Goal: Task Accomplishment & Management: Manage account settings

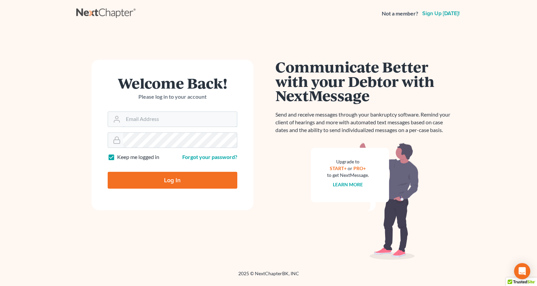
type input "[EMAIL_ADDRESS][PERSON_NAME][DOMAIN_NAME]"
click at [165, 185] on input "Log In" at bounding box center [173, 180] width 130 height 17
type input "Thinking..."
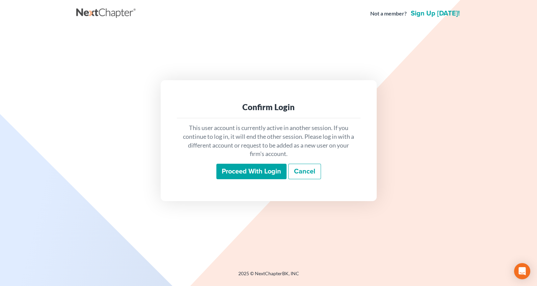
click at [260, 172] on input "Proceed with login" at bounding box center [251, 172] width 70 height 16
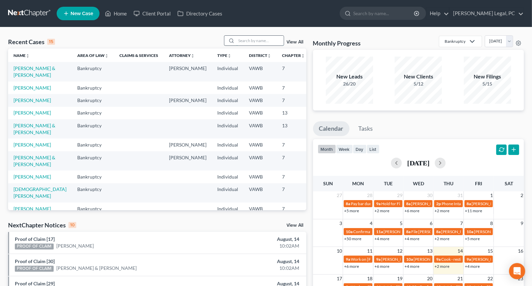
click at [252, 42] on input "search" at bounding box center [259, 41] width 47 height 10
type input "[PERSON_NAME]"
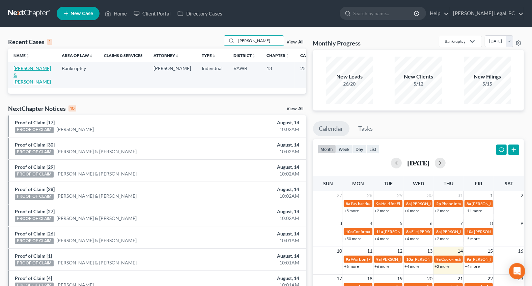
click at [19, 78] on link "[PERSON_NAME] & [PERSON_NAME]" at bounding box center [31, 74] width 37 height 19
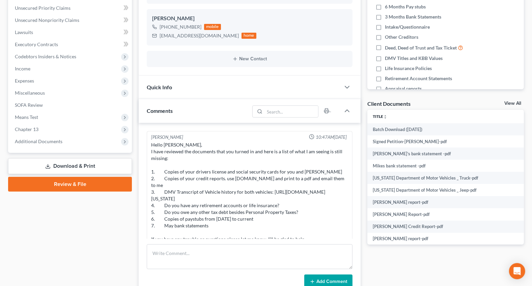
scroll to position [124, 0]
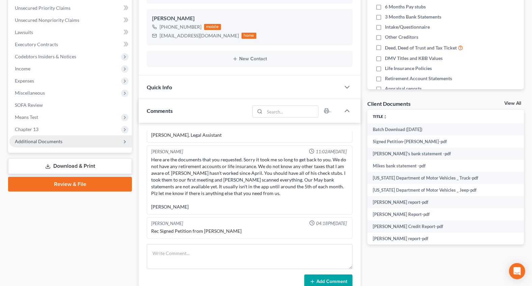
click at [46, 142] on span "Additional Documents" at bounding box center [39, 142] width 48 height 6
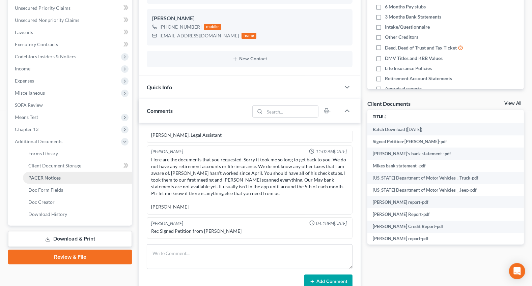
click at [44, 175] on span "PACER Notices" at bounding box center [44, 178] width 32 height 6
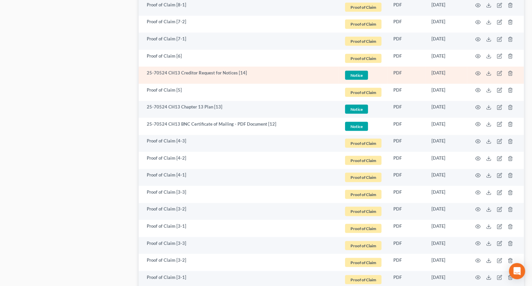
scroll to position [675, 0]
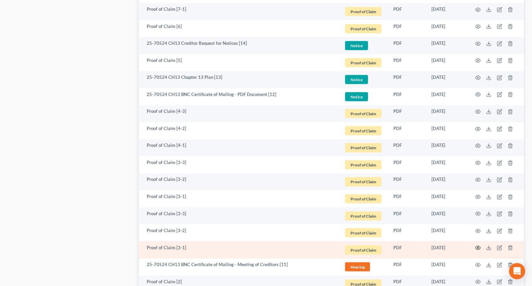
click at [477, 248] on circle "button" at bounding box center [477, 248] width 1 height 1
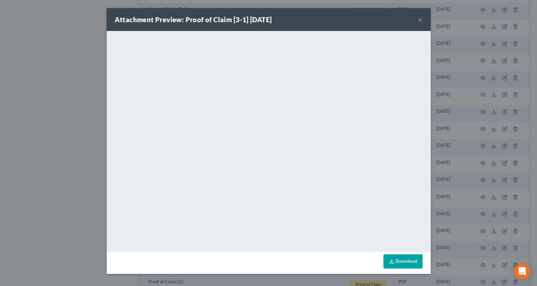
click at [419, 17] on button "×" at bounding box center [420, 20] width 5 height 8
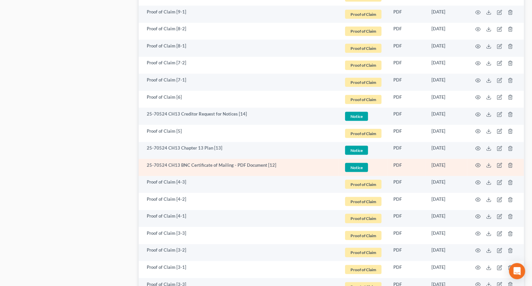
scroll to position [583, 0]
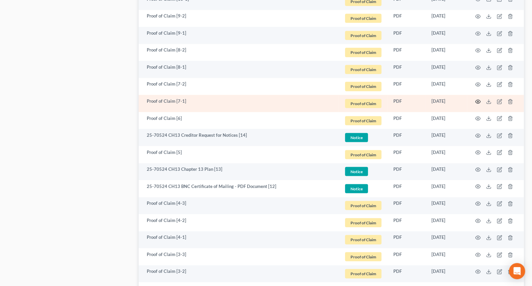
click at [477, 102] on icon "button" at bounding box center [477, 101] width 5 height 5
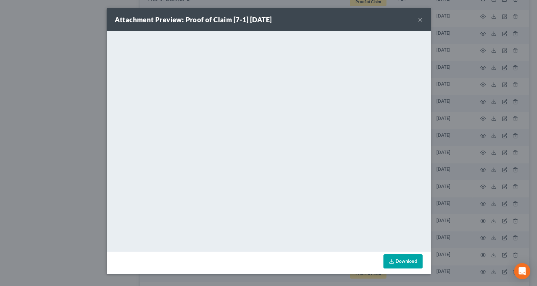
click at [420, 19] on button "×" at bounding box center [420, 20] width 5 height 8
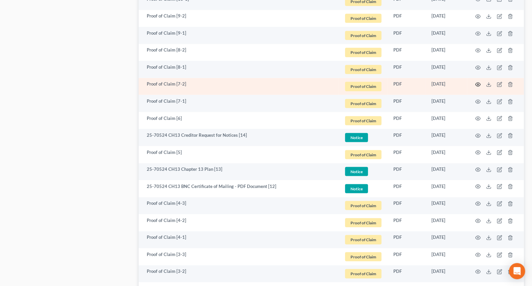
click at [478, 85] on icon "button" at bounding box center [478, 85] width 5 height 4
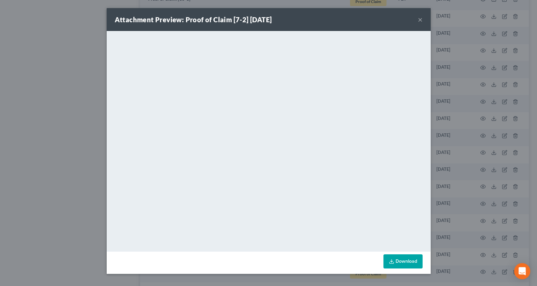
click at [420, 19] on button "×" at bounding box center [420, 20] width 5 height 8
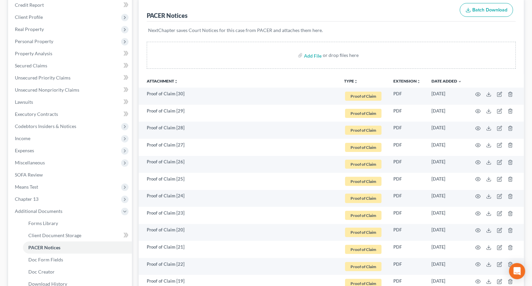
scroll to position [0, 0]
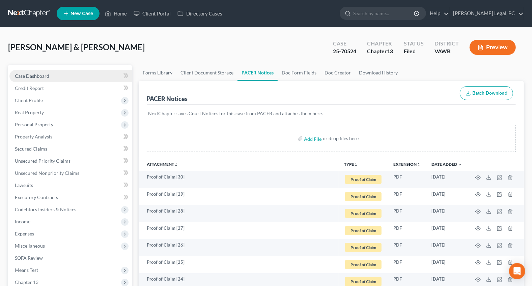
click at [37, 77] on span "Case Dashboard" at bounding box center [32, 76] width 34 height 6
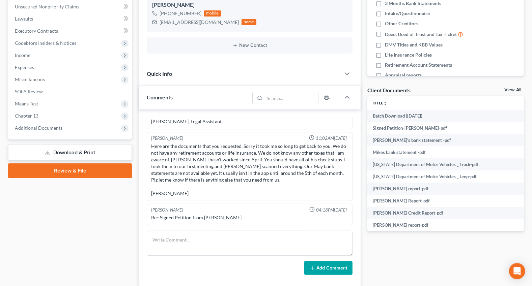
scroll to position [184, 0]
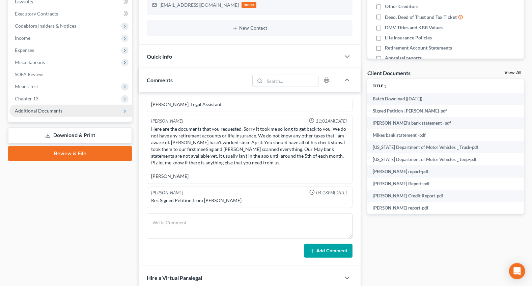
click at [39, 111] on span "Additional Documents" at bounding box center [39, 111] width 48 height 6
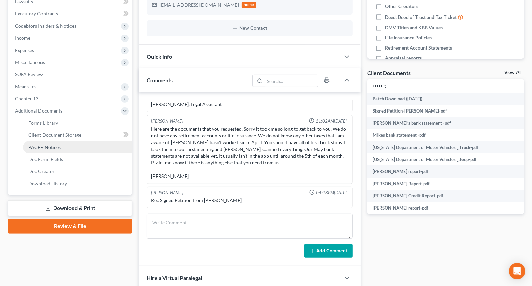
click at [55, 145] on span "PACER Notices" at bounding box center [44, 147] width 32 height 6
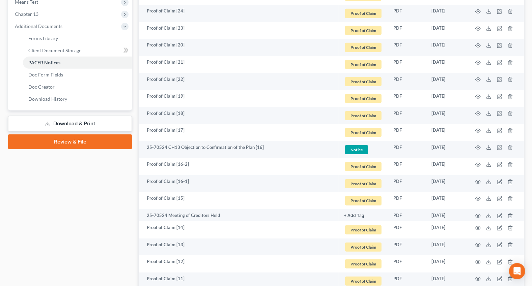
scroll to position [276, 0]
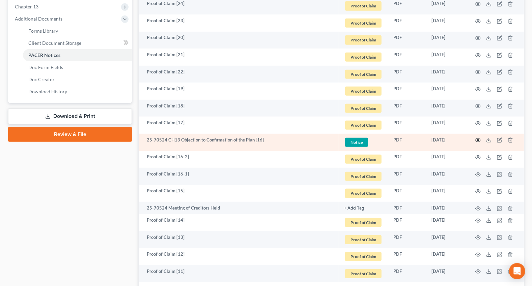
click at [479, 141] on icon "button" at bounding box center [477, 140] width 5 height 5
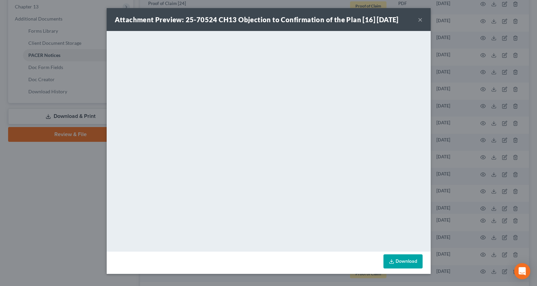
click at [420, 22] on button "×" at bounding box center [420, 20] width 5 height 8
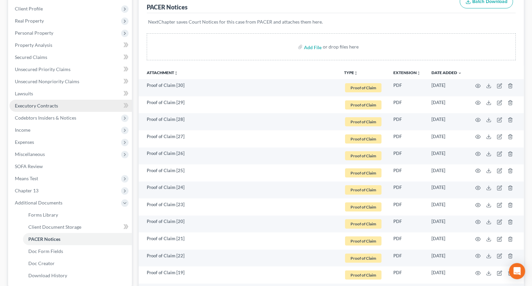
scroll to position [0, 0]
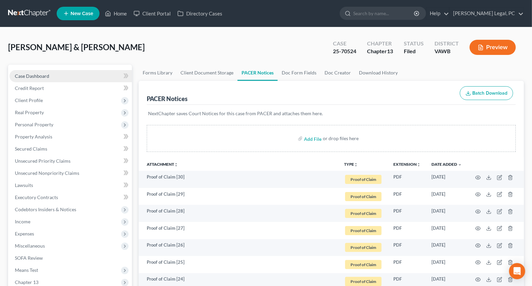
click at [53, 72] on link "Case Dashboard" at bounding box center [70, 76] width 122 height 12
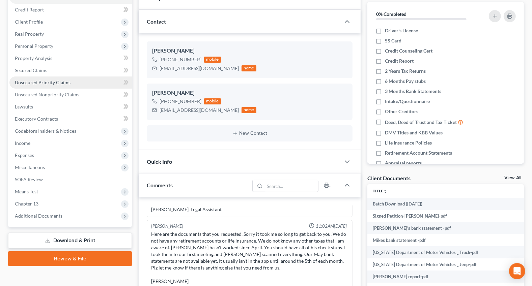
scroll to position [92, 0]
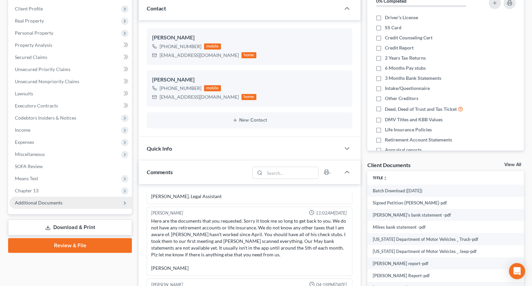
click at [35, 200] on span "Additional Documents" at bounding box center [39, 203] width 48 height 6
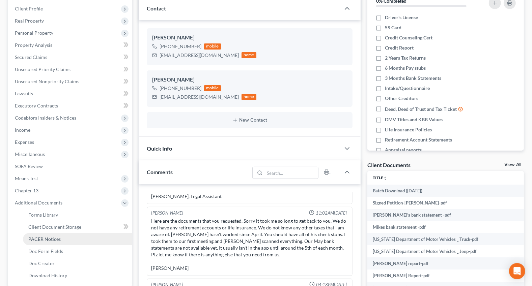
click at [48, 240] on span "PACER Notices" at bounding box center [44, 239] width 32 height 6
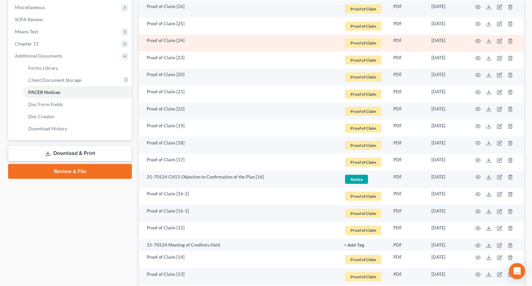
scroll to position [245, 0]
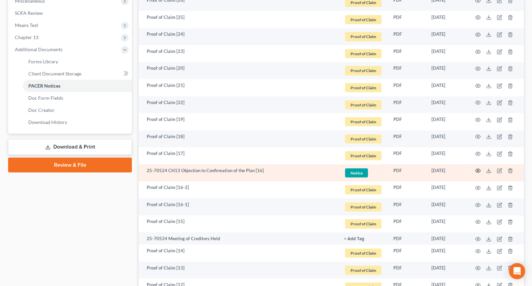
click at [476, 171] on icon "button" at bounding box center [477, 170] width 5 height 5
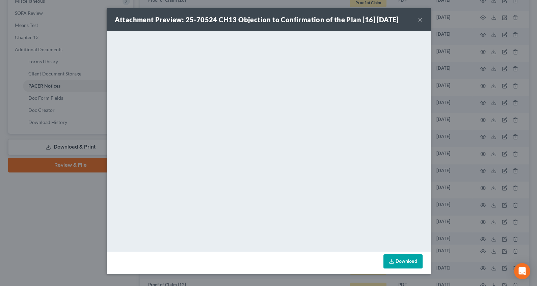
click at [418, 21] on button "×" at bounding box center [420, 20] width 5 height 8
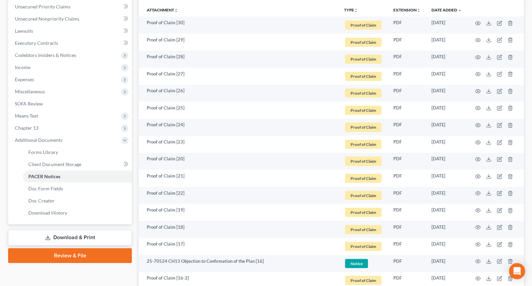
scroll to position [122, 0]
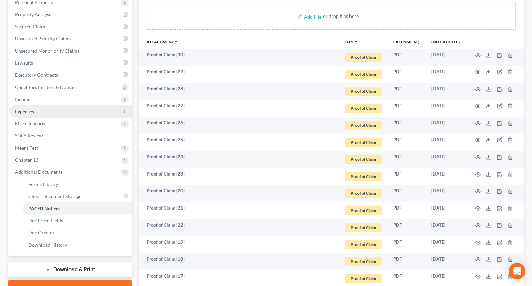
click at [30, 111] on span "Expenses" at bounding box center [24, 112] width 19 height 6
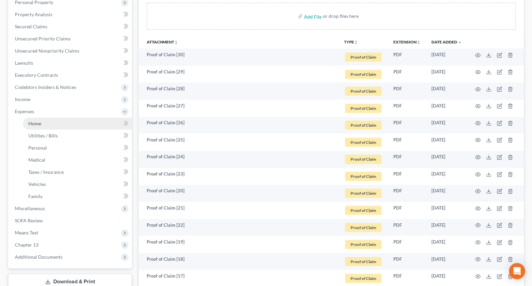
click at [37, 122] on span "Home" at bounding box center [34, 124] width 13 height 6
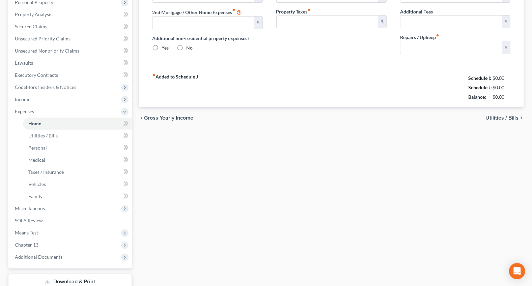
scroll to position [29, 0]
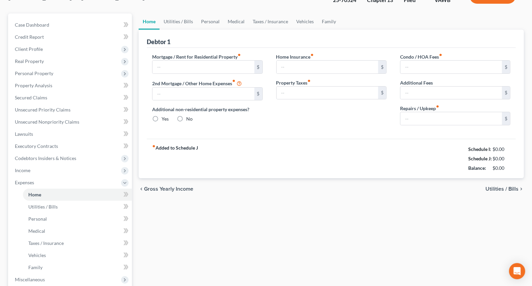
radio input "true"
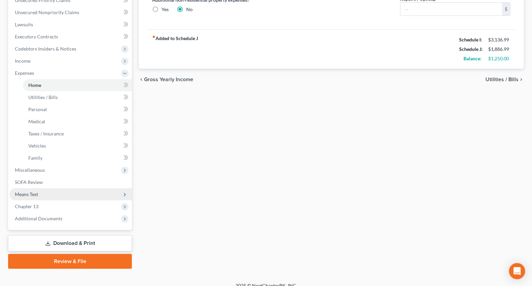
scroll to position [169, 0]
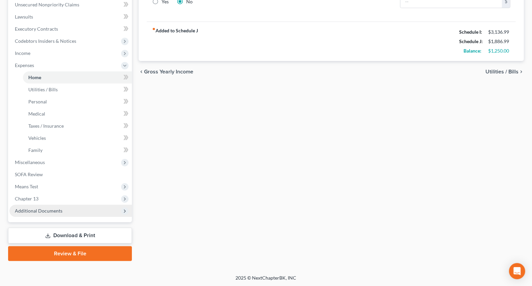
click at [24, 207] on span "Additional Documents" at bounding box center [70, 211] width 122 height 12
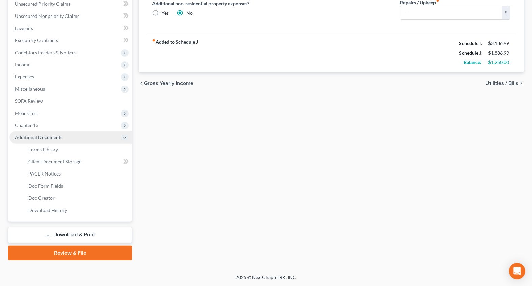
scroll to position [156, 0]
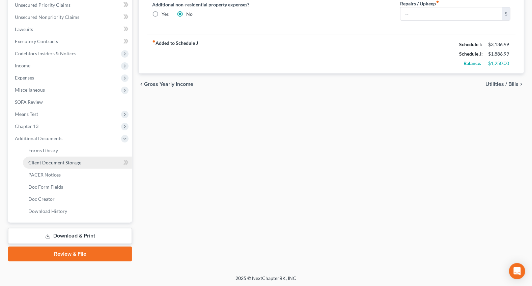
click at [62, 162] on span "Client Document Storage" at bounding box center [54, 163] width 53 height 6
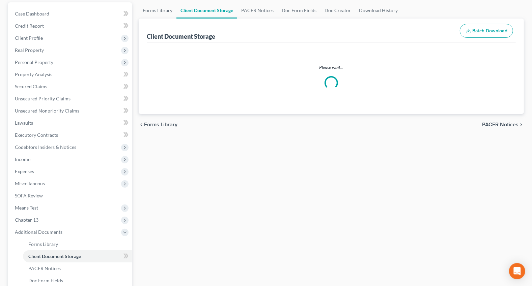
select select "0"
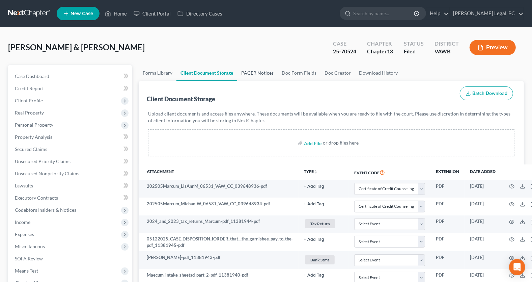
click at [253, 70] on link "PACER Notices" at bounding box center [257, 73] width 40 height 16
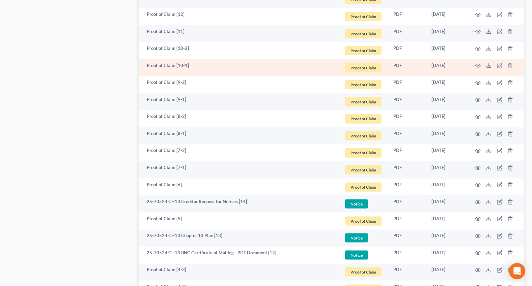
scroll to position [521, 0]
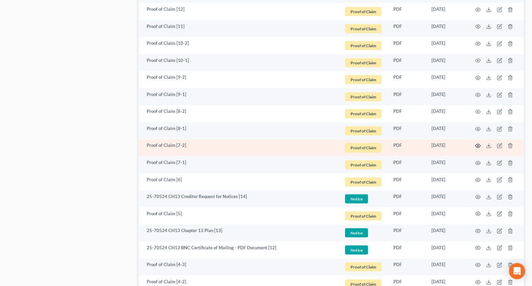
click at [479, 145] on icon "button" at bounding box center [477, 145] width 5 height 5
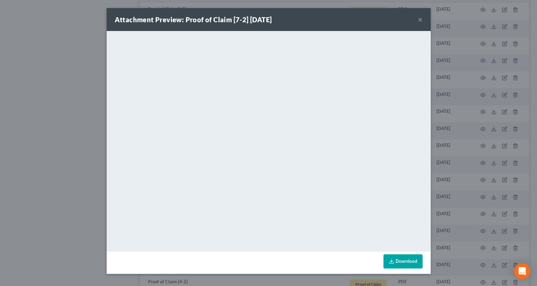
click at [421, 20] on button "×" at bounding box center [420, 20] width 5 height 8
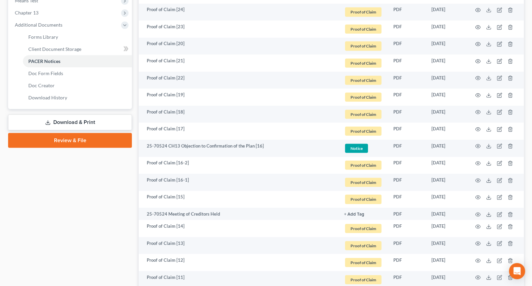
scroll to position [153, 0]
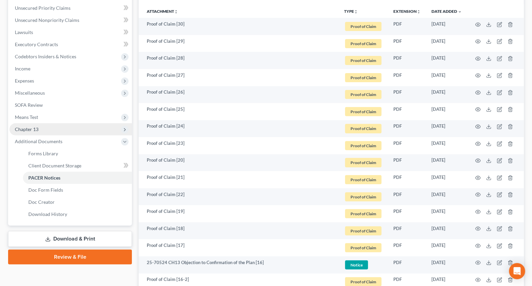
click at [26, 131] on span "Chapter 13" at bounding box center [27, 130] width 24 height 6
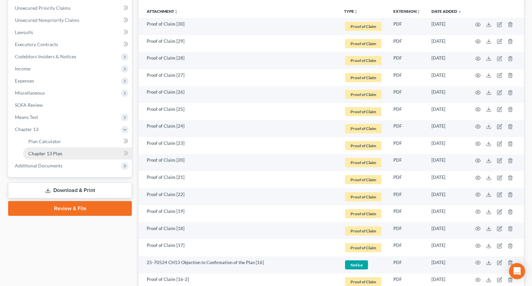
click at [59, 153] on span "Chapter 13 Plan" at bounding box center [45, 154] width 34 height 6
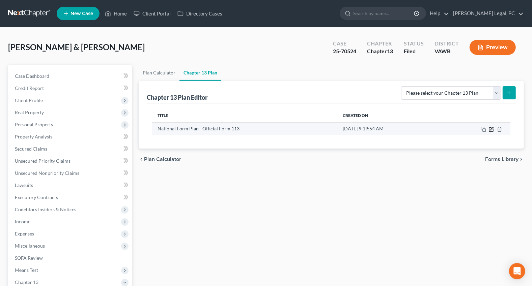
click at [492, 130] on icon "button" at bounding box center [491, 129] width 5 height 5
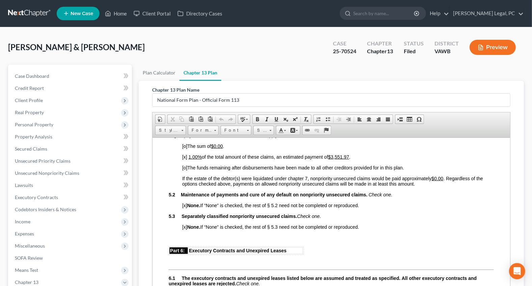
click at [120, 6] on ul "New Case Home Client Portal Directory Cases - No Result - See all results Or Pr…" at bounding box center [290, 14] width 467 height 18
click at [119, 13] on link "Home" at bounding box center [116, 13] width 29 height 12
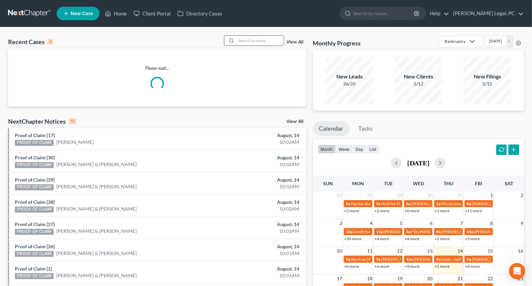
click at [251, 41] on input "search" at bounding box center [259, 41] width 47 height 10
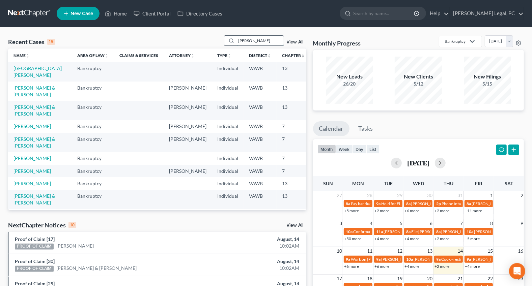
type input "[PERSON_NAME]"
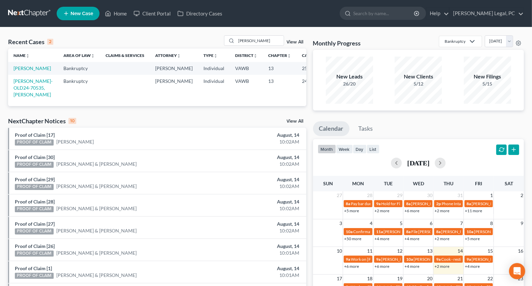
click at [20, 72] on td "[PERSON_NAME]" at bounding box center [33, 68] width 50 height 12
click at [20, 68] on link "[PERSON_NAME]" at bounding box center [31, 68] width 37 height 6
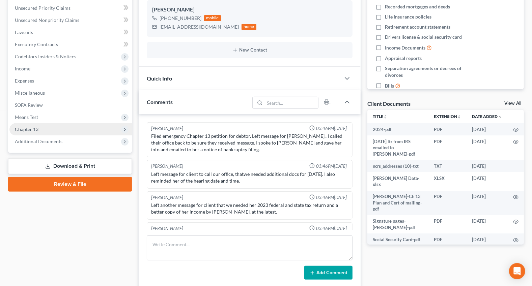
scroll to position [467, 0]
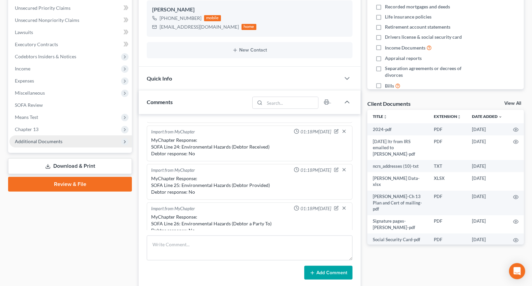
click at [42, 139] on span "Additional Documents" at bounding box center [39, 142] width 48 height 6
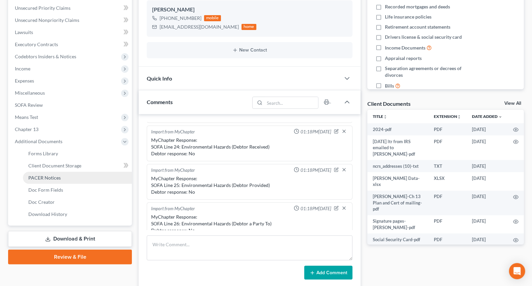
click at [34, 174] on link "PACER Notices" at bounding box center [77, 178] width 109 height 12
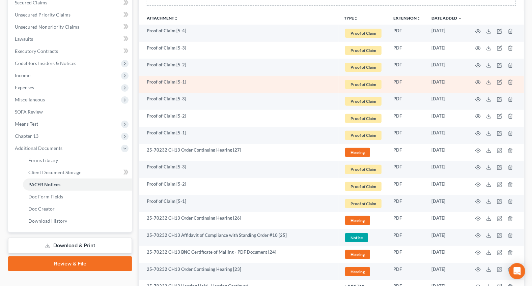
scroll to position [153, 0]
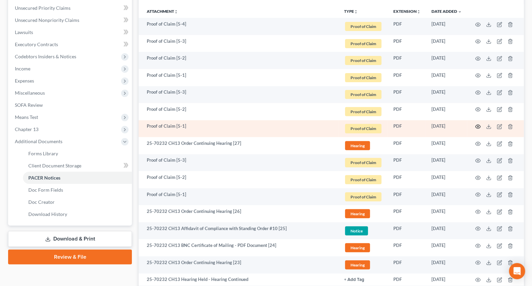
click at [477, 127] on icon "button" at bounding box center [477, 126] width 5 height 5
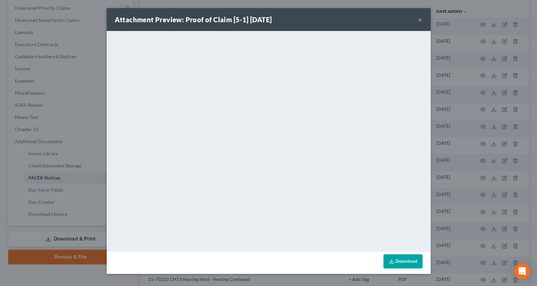
click at [418, 22] on button "×" at bounding box center [420, 20] width 5 height 8
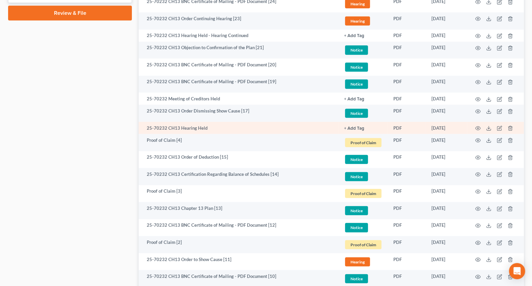
scroll to position [398, 0]
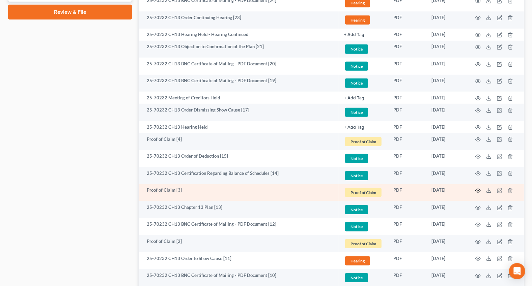
click at [478, 190] on icon "button" at bounding box center [477, 190] width 5 height 5
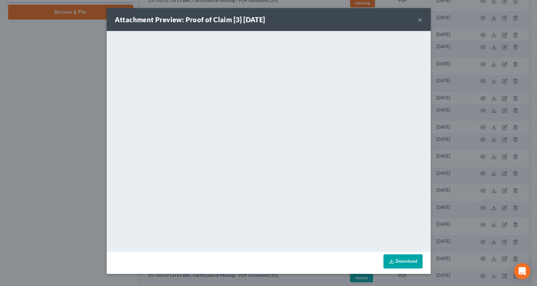
click at [420, 19] on button "×" at bounding box center [420, 20] width 5 height 8
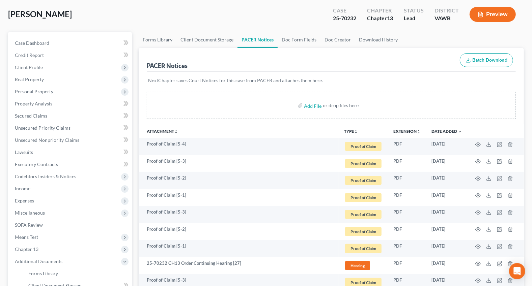
scroll to position [0, 0]
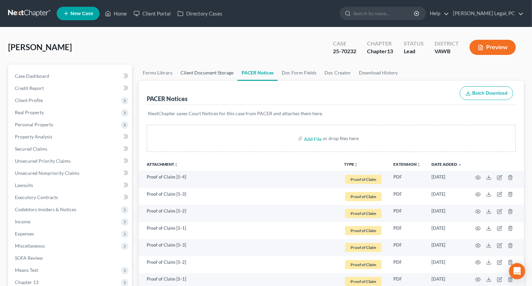
click at [214, 71] on link "Client Document Storage" at bounding box center [206, 73] width 61 height 16
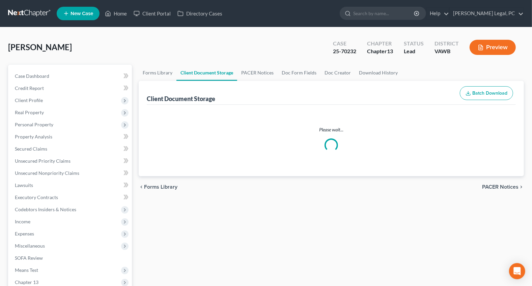
select select "0"
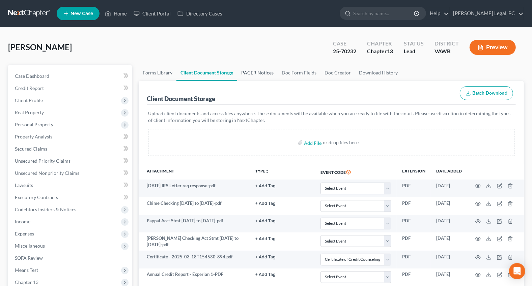
click at [257, 73] on link "PACER Notices" at bounding box center [257, 73] width 40 height 16
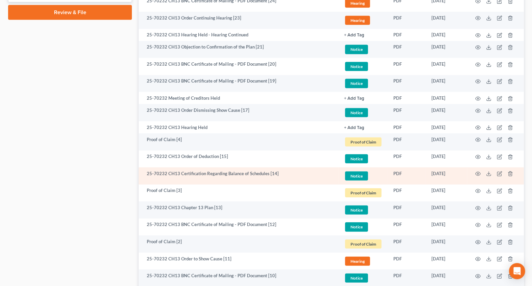
scroll to position [398, 0]
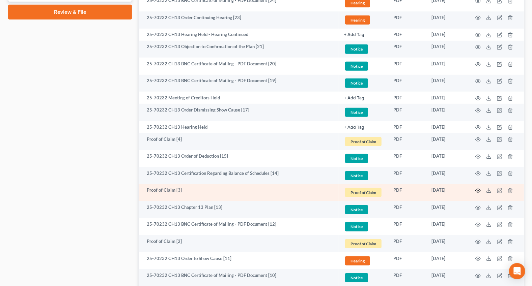
click at [479, 189] on icon "button" at bounding box center [478, 191] width 5 height 4
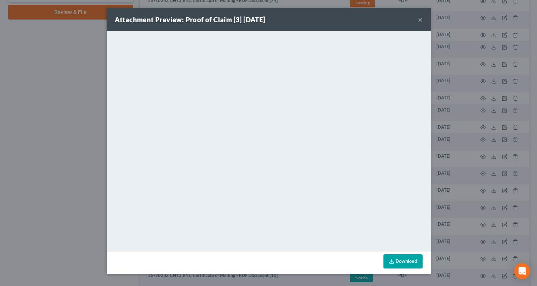
click at [422, 18] on div "Attachment Preview: Proof of Claim [3] [DATE] ×" at bounding box center [269, 19] width 324 height 23
click at [418, 21] on button "×" at bounding box center [420, 20] width 5 height 8
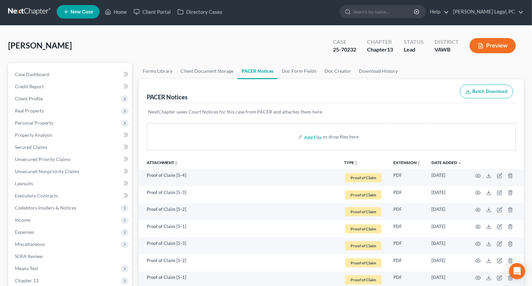
scroll to position [0, 0]
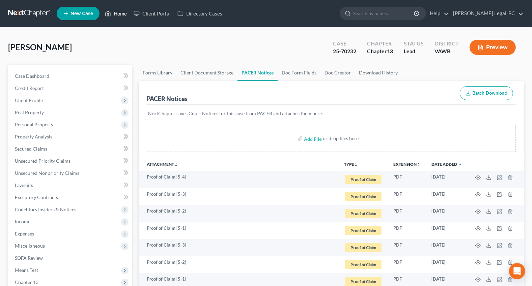
click at [116, 11] on link "Home" at bounding box center [116, 13] width 29 height 12
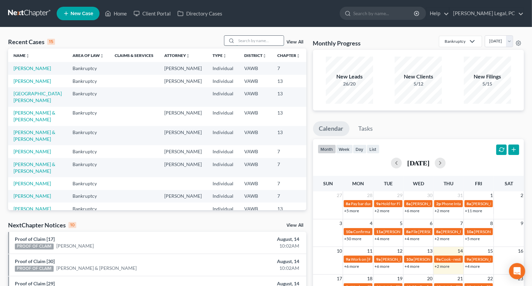
click at [247, 41] on input "search" at bounding box center [259, 41] width 47 height 10
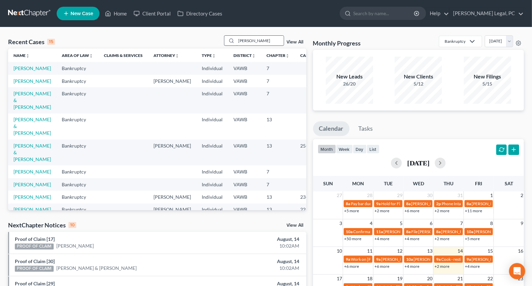
type input "[PERSON_NAME]"
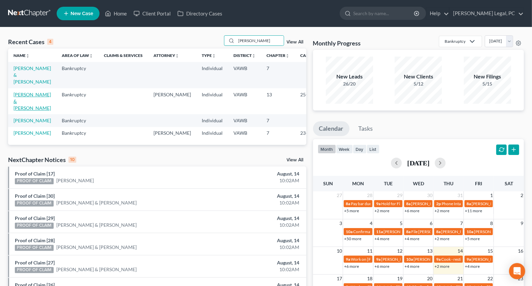
click at [27, 111] on link "[PERSON_NAME] & [PERSON_NAME]" at bounding box center [31, 101] width 37 height 19
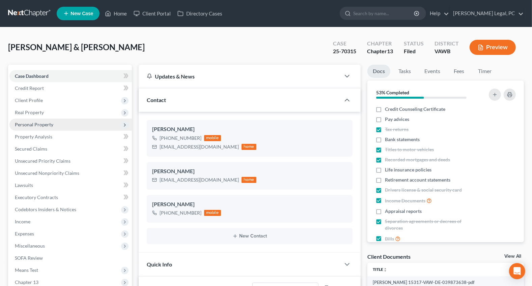
scroll to position [30, 0]
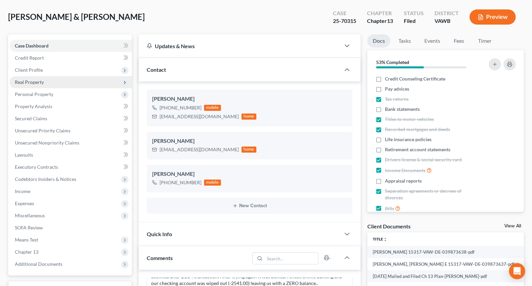
click at [35, 81] on span "Real Property" at bounding box center [29, 82] width 29 height 6
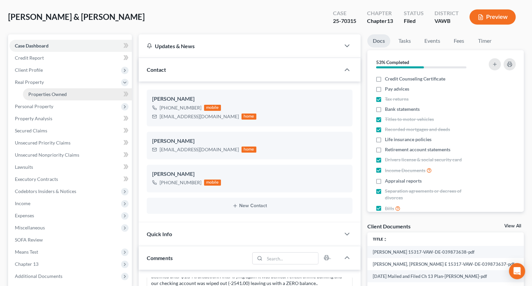
click at [41, 89] on link "Properties Owned" at bounding box center [77, 94] width 109 height 12
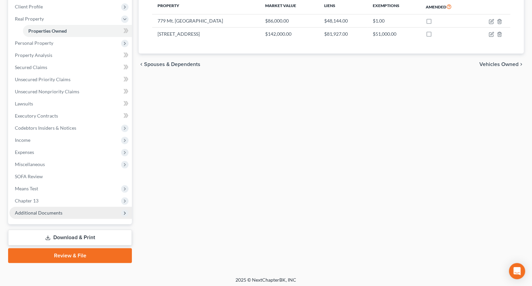
scroll to position [95, 0]
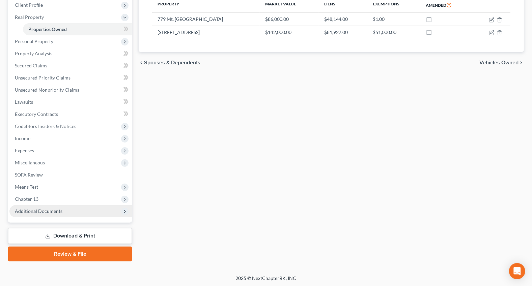
click at [36, 209] on span "Additional Documents" at bounding box center [39, 211] width 48 height 6
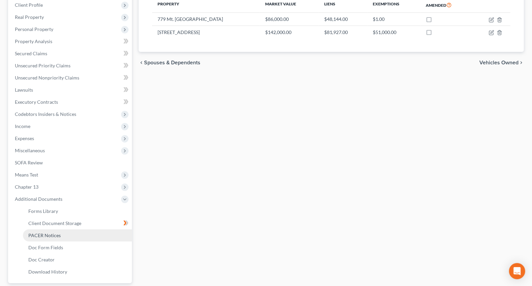
click at [38, 233] on span "PACER Notices" at bounding box center [44, 236] width 32 height 6
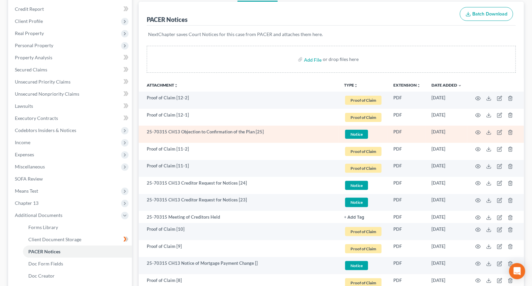
scroll to position [92, 0]
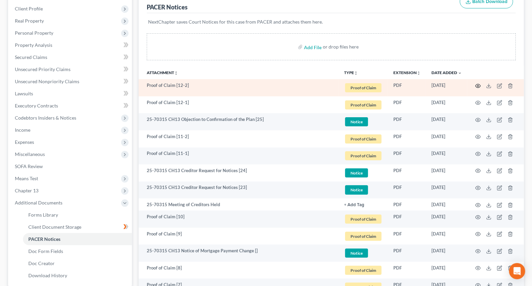
click at [477, 84] on icon "button" at bounding box center [477, 85] width 5 height 5
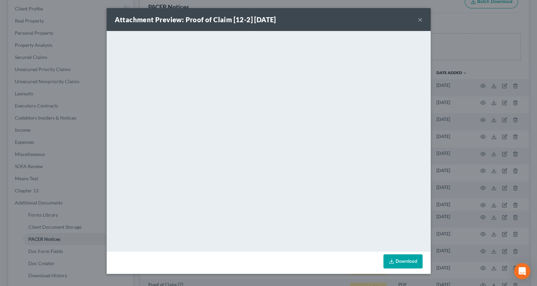
click at [420, 19] on button "×" at bounding box center [420, 20] width 5 height 8
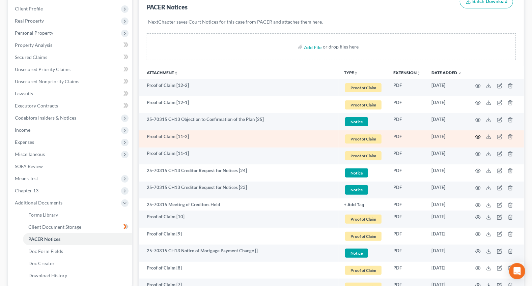
click at [477, 135] on icon "button" at bounding box center [477, 136] width 5 height 5
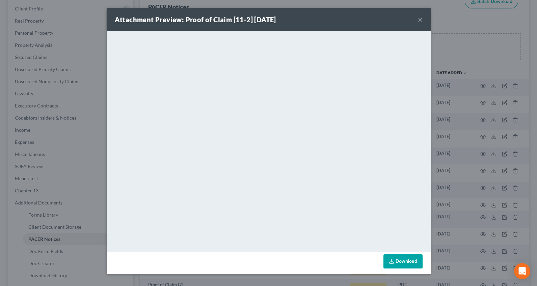
click at [419, 18] on button "×" at bounding box center [420, 20] width 5 height 8
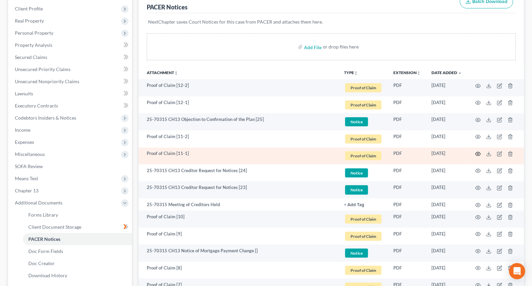
click at [476, 153] on icon "button" at bounding box center [477, 153] width 5 height 5
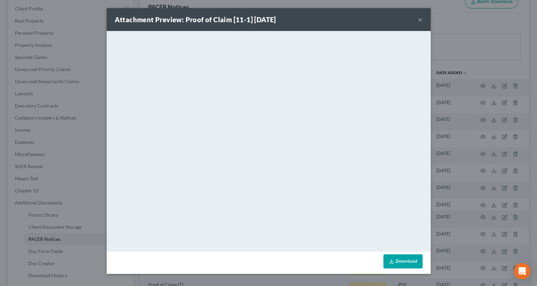
click at [421, 20] on button "×" at bounding box center [420, 20] width 5 height 8
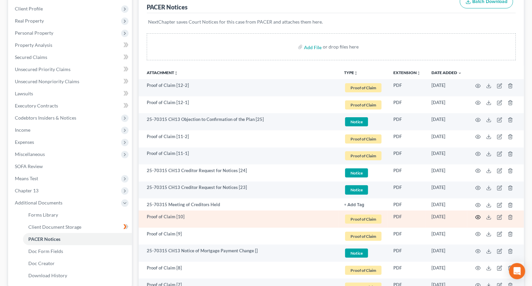
click at [478, 217] on circle "button" at bounding box center [477, 217] width 1 height 1
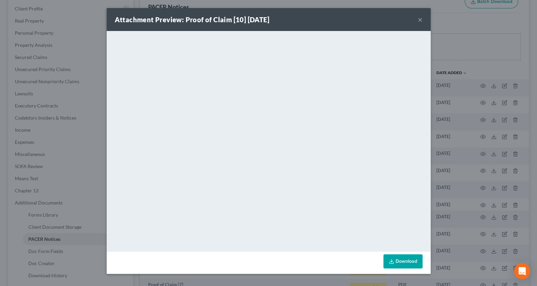
click at [421, 20] on button "×" at bounding box center [420, 20] width 5 height 8
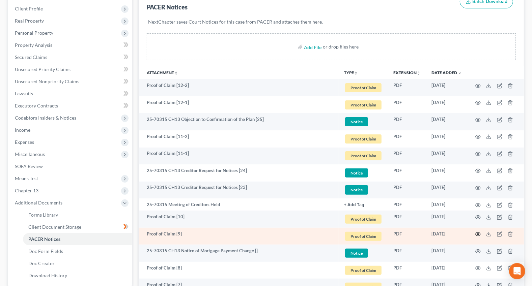
click at [479, 232] on icon "button" at bounding box center [477, 234] width 5 height 5
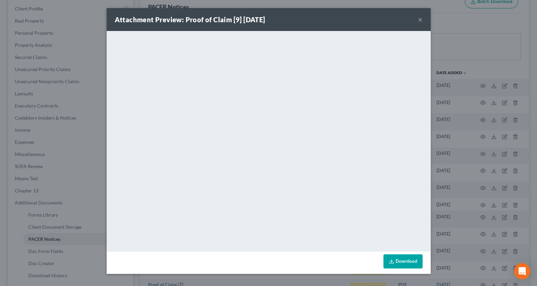
click at [419, 21] on button "×" at bounding box center [420, 20] width 5 height 8
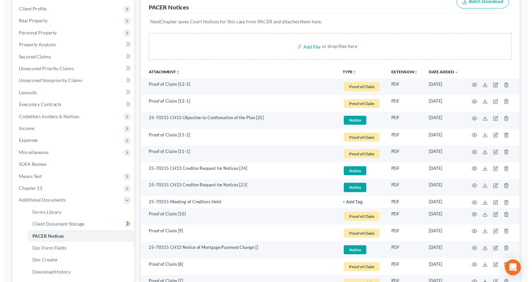
scroll to position [0, 0]
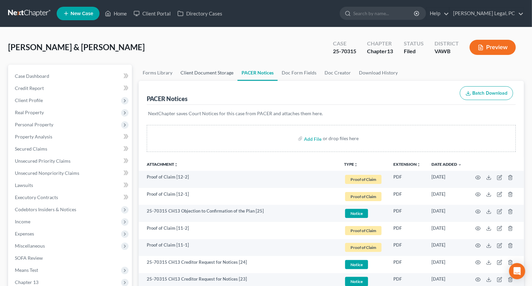
click at [228, 73] on link "Client Document Storage" at bounding box center [206, 73] width 61 height 16
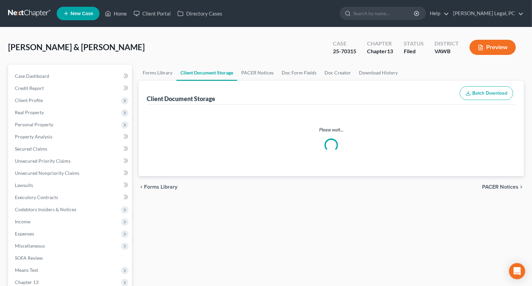
select select "0"
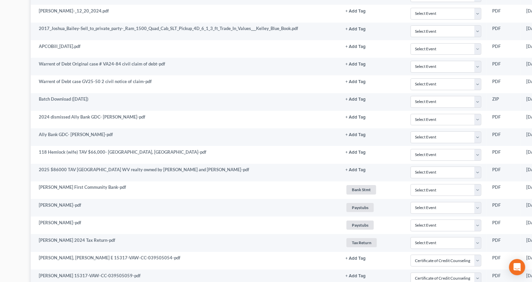
scroll to position [1778, 117]
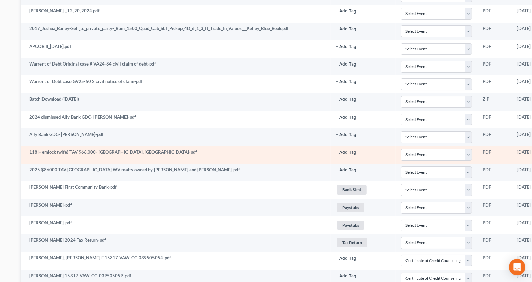
click at [125, 147] on td "118 Hemlock (wife) TAV $66,000- [GEOGRAPHIC_DATA], [GEOGRAPHIC_DATA]-pdf" at bounding box center [175, 155] width 309 height 18
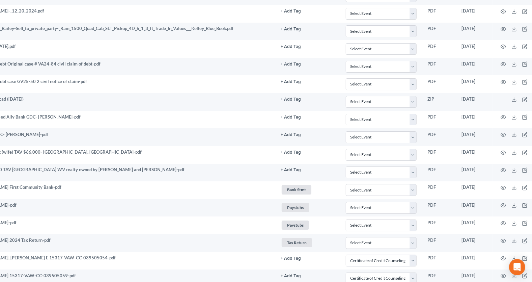
scroll to position [1778, 177]
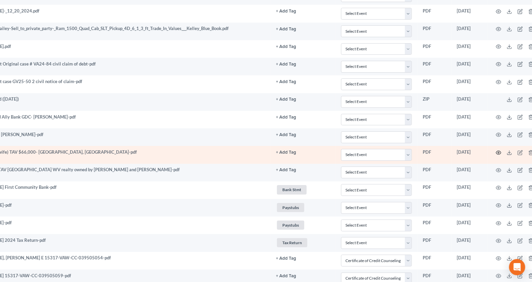
click at [500, 150] on icon "button" at bounding box center [498, 152] width 5 height 5
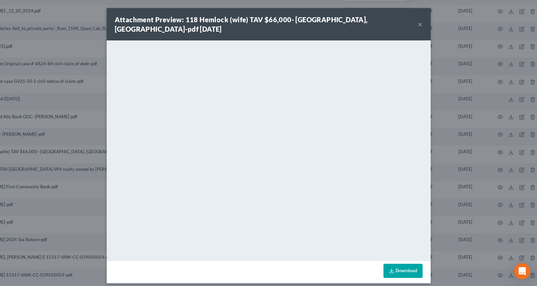
click at [419, 21] on button "×" at bounding box center [420, 24] width 5 height 8
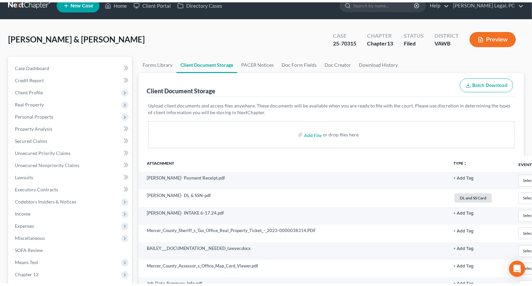
scroll to position [0, 0]
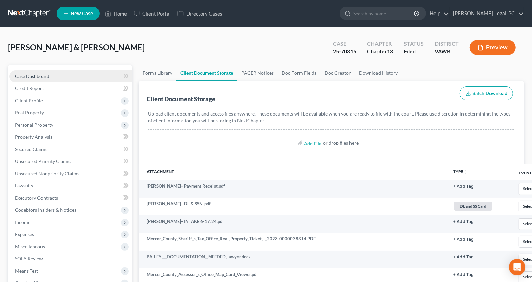
click at [29, 77] on span "Case Dashboard" at bounding box center [32, 76] width 34 height 6
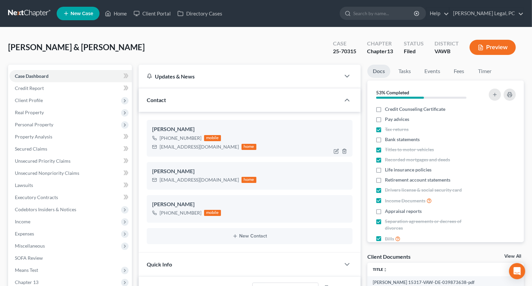
scroll to position [1045, 0]
click at [115, 13] on link "Home" at bounding box center [116, 13] width 29 height 12
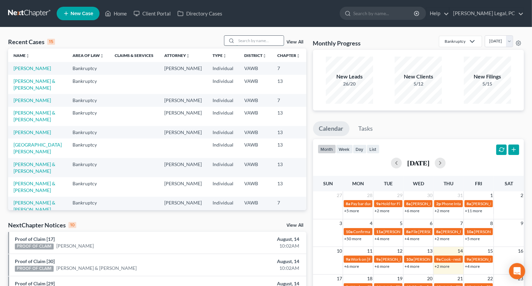
click at [255, 40] on input "search" at bounding box center [259, 41] width 47 height 10
type input "[PERSON_NAME]"
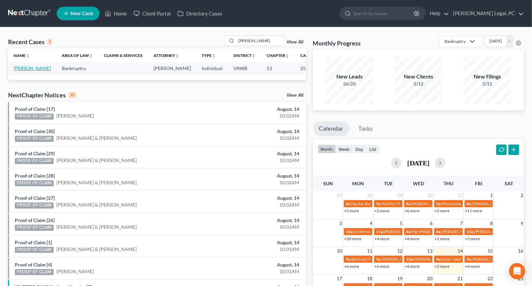
click at [23, 71] on link "[PERSON_NAME]" at bounding box center [31, 68] width 37 height 6
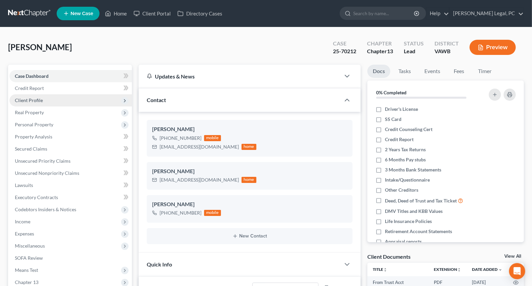
scroll to position [340, 0]
click at [112, 12] on link "Home" at bounding box center [116, 13] width 29 height 12
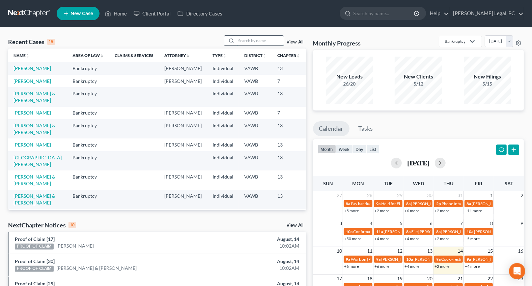
click at [243, 44] on input "search" at bounding box center [259, 41] width 47 height 10
type input "[PERSON_NAME]"
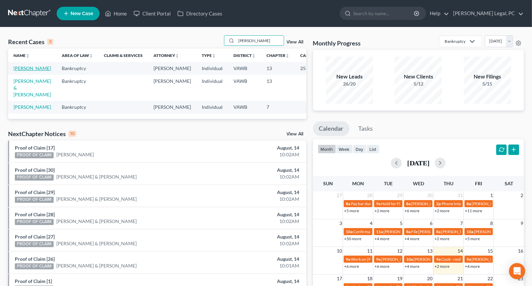
click at [25, 71] on link "[PERSON_NAME]" at bounding box center [31, 68] width 37 height 6
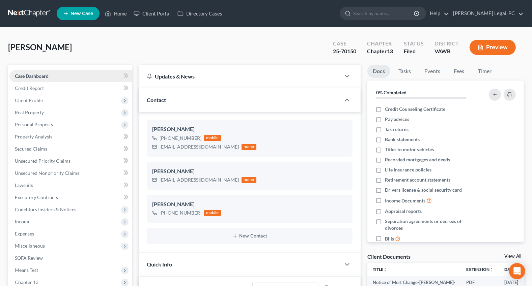
scroll to position [571, 0]
click at [40, 123] on span "Personal Property" at bounding box center [34, 125] width 38 height 6
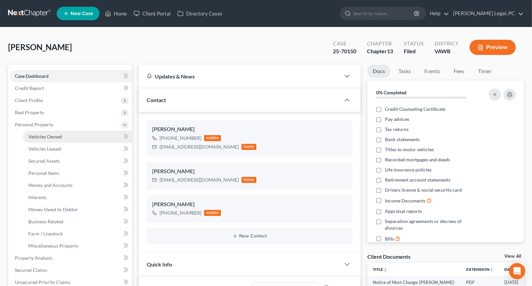
click at [47, 135] on span "Vehicles Owned" at bounding box center [45, 137] width 34 height 6
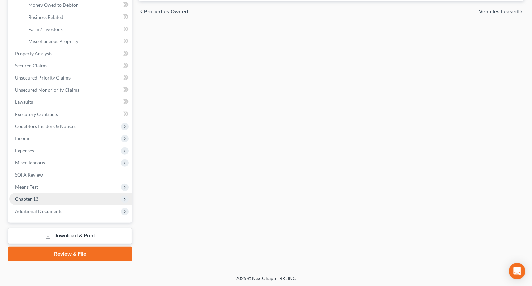
click at [31, 198] on span "Chapter 13" at bounding box center [27, 199] width 24 height 6
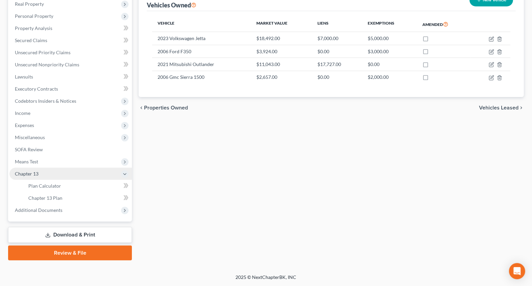
scroll to position [108, 0]
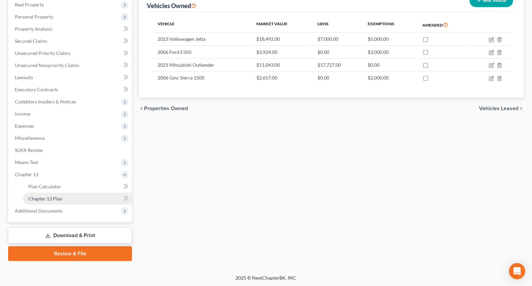
click at [56, 195] on link "Chapter 13 Plan" at bounding box center [77, 199] width 109 height 12
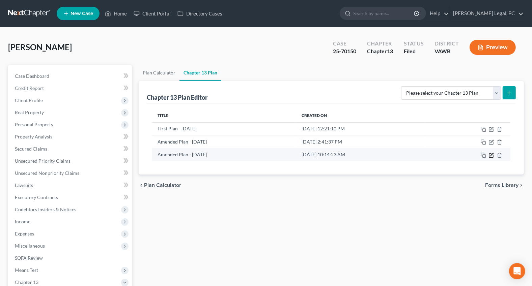
click at [491, 154] on icon "button" at bounding box center [491, 155] width 5 height 5
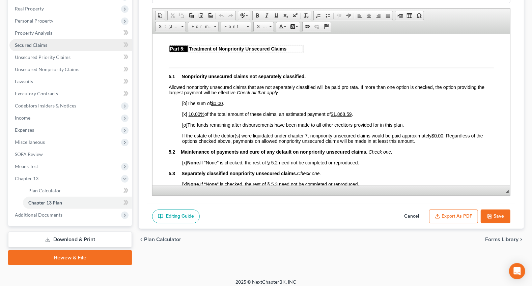
scroll to position [16, 0]
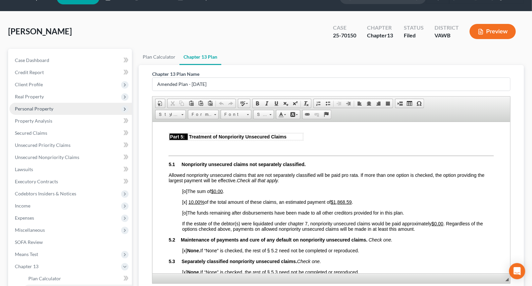
click at [30, 107] on span "Personal Property" at bounding box center [34, 109] width 38 height 6
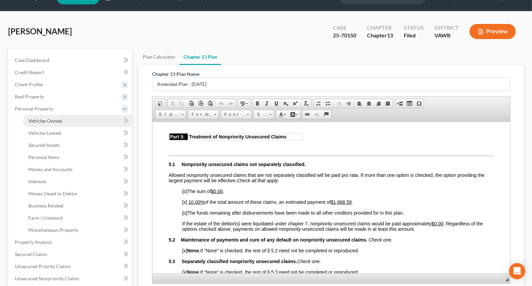
click at [44, 121] on span "Vehicles Owned" at bounding box center [45, 121] width 34 height 6
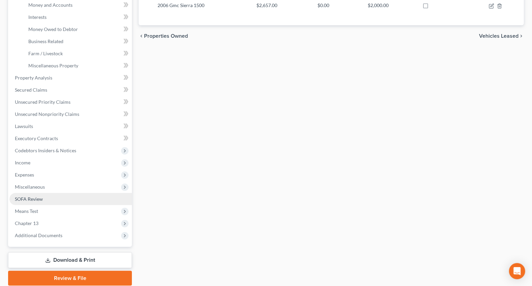
scroll to position [184, 0]
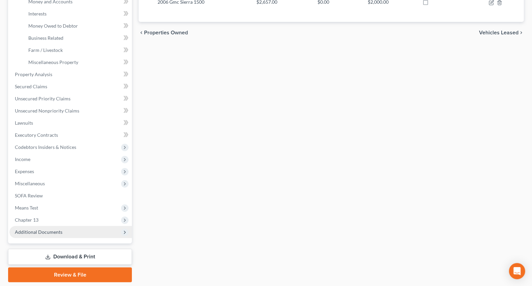
click at [36, 233] on span "Additional Documents" at bounding box center [39, 232] width 48 height 6
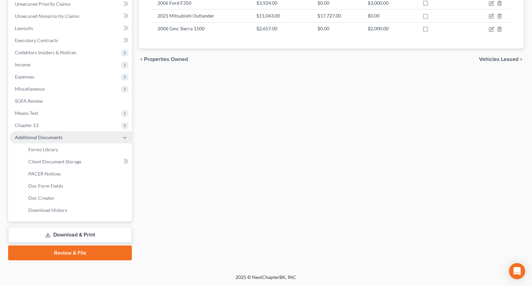
scroll to position [156, 0]
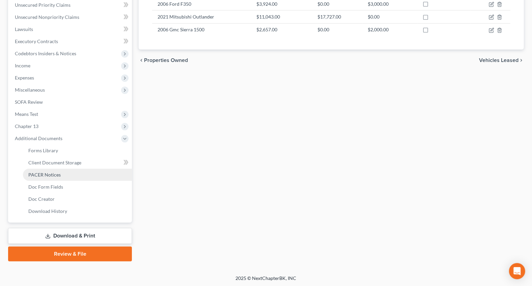
click at [52, 175] on span "PACER Notices" at bounding box center [44, 175] width 32 height 6
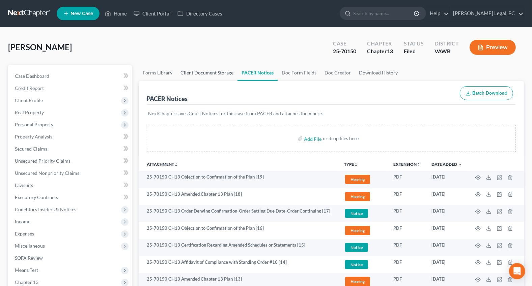
click at [202, 71] on link "Client Document Storage" at bounding box center [206, 73] width 61 height 16
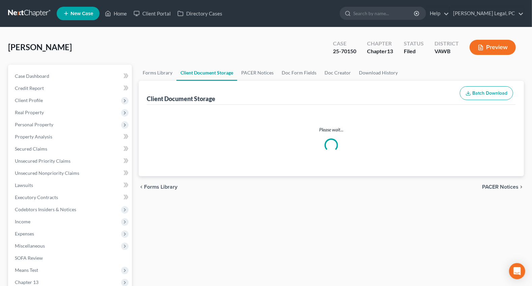
select select "0"
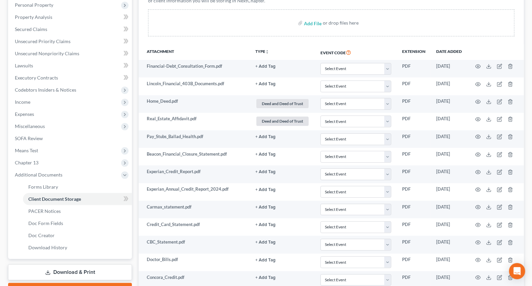
scroll to position [51, 0]
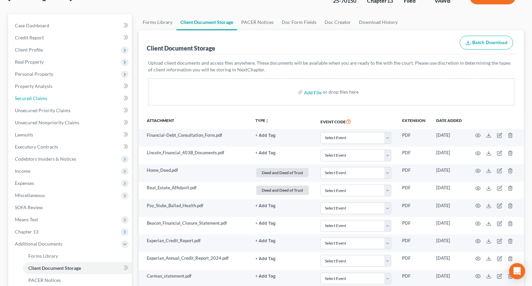
drag, startPoint x: 30, startPoint y: 99, endPoint x: 334, endPoint y: 121, distance: 304.8
click at [30, 99] on span "Secured Claims" at bounding box center [31, 98] width 32 height 6
